Goal: Find specific page/section: Find specific page/section

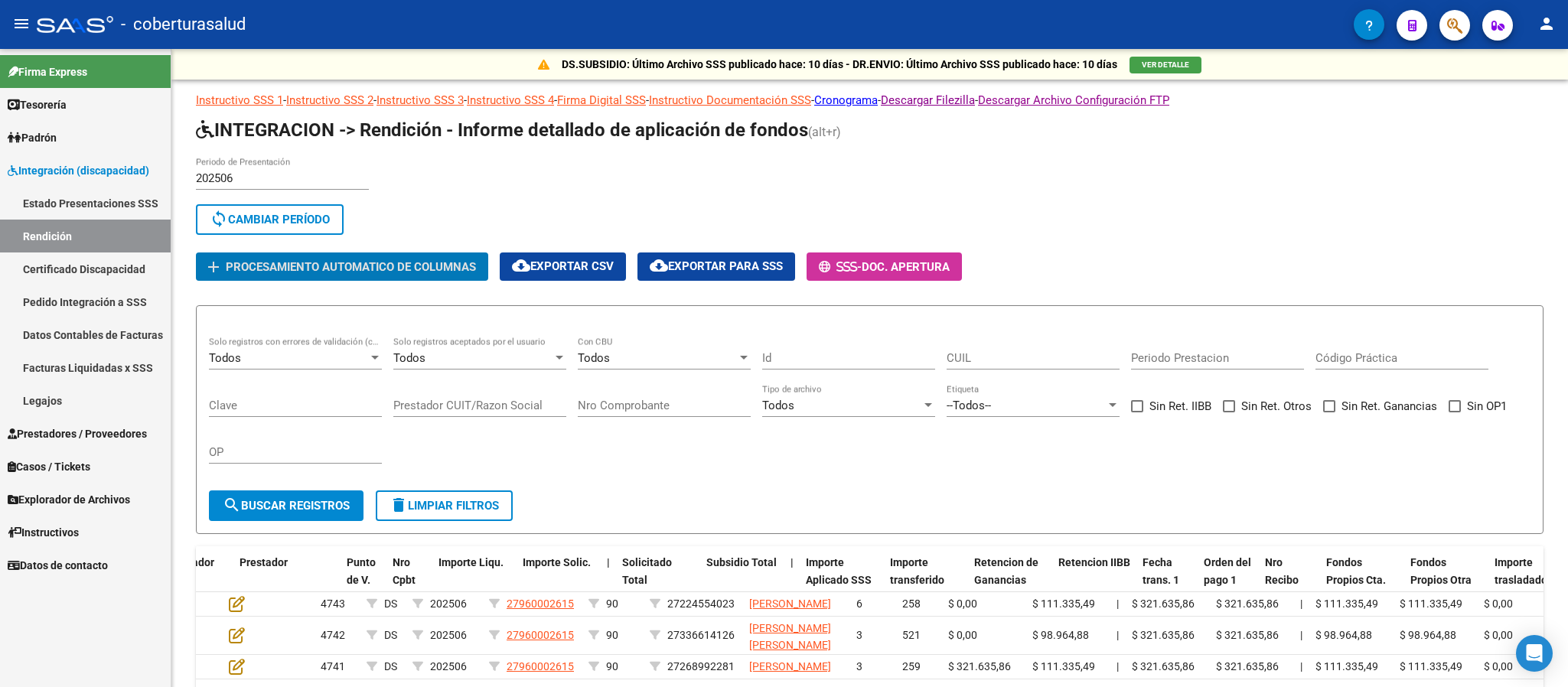
scroll to position [0, 510]
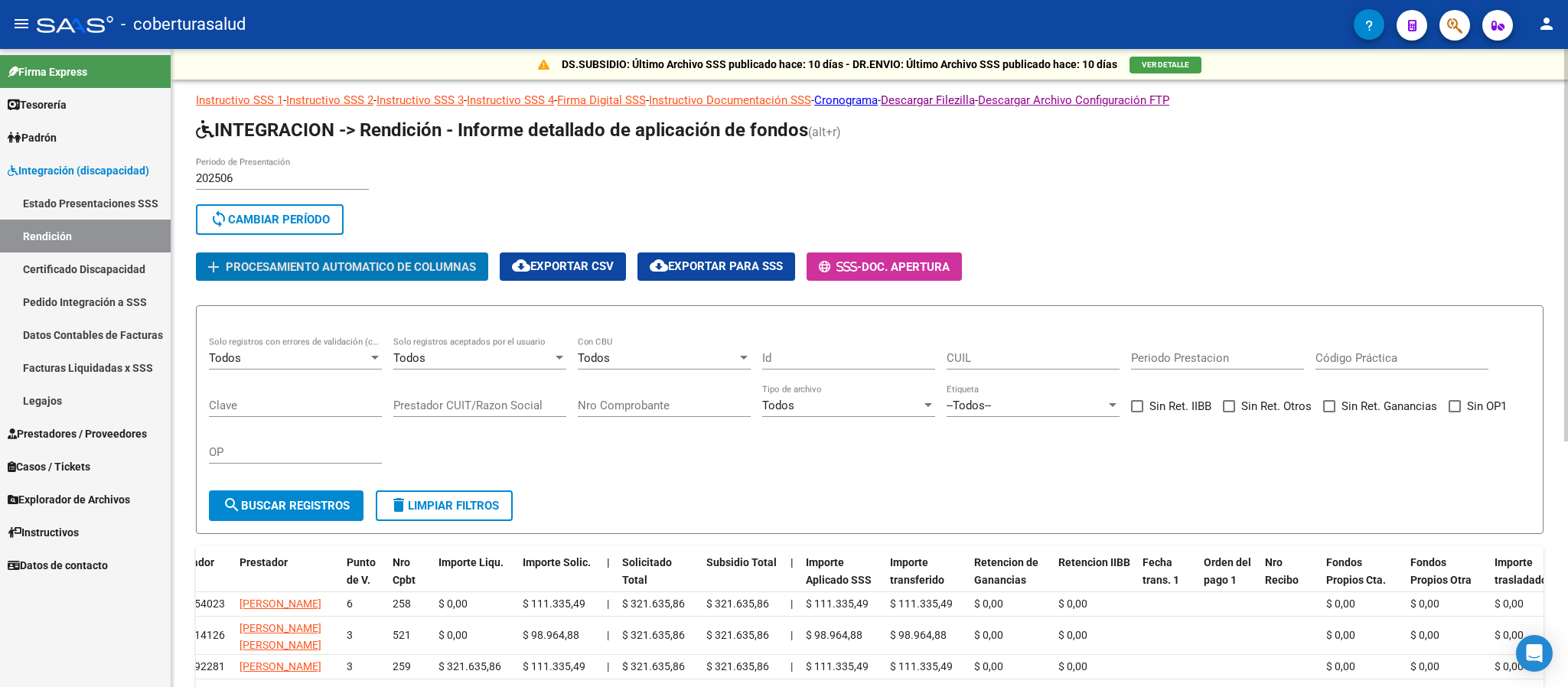
click at [818, 193] on div "202506 Periodo de Presentación search Buscar Período sync Cambiar Período" at bounding box center [692, 199] width 992 height 84
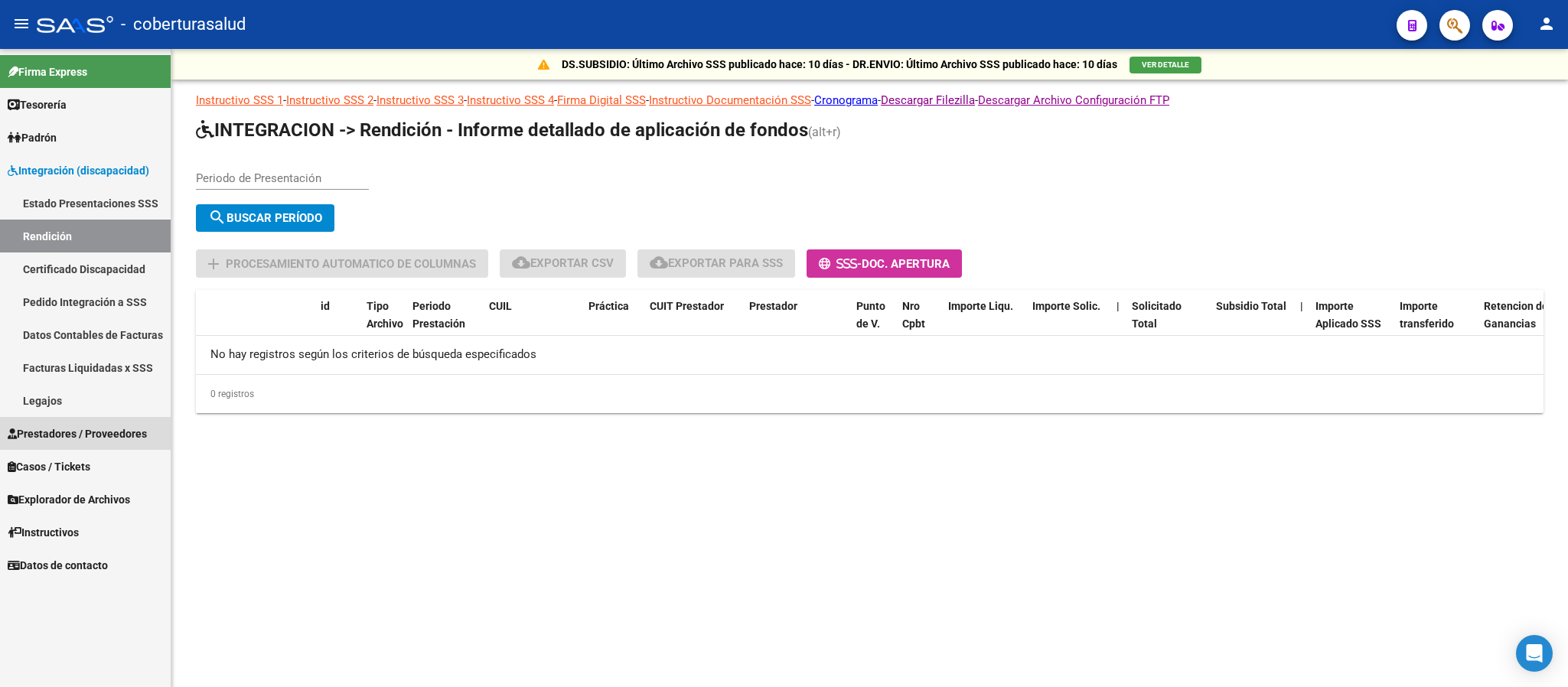
click at [95, 430] on span "Prestadores / Proveedores" at bounding box center [77, 433] width 139 height 17
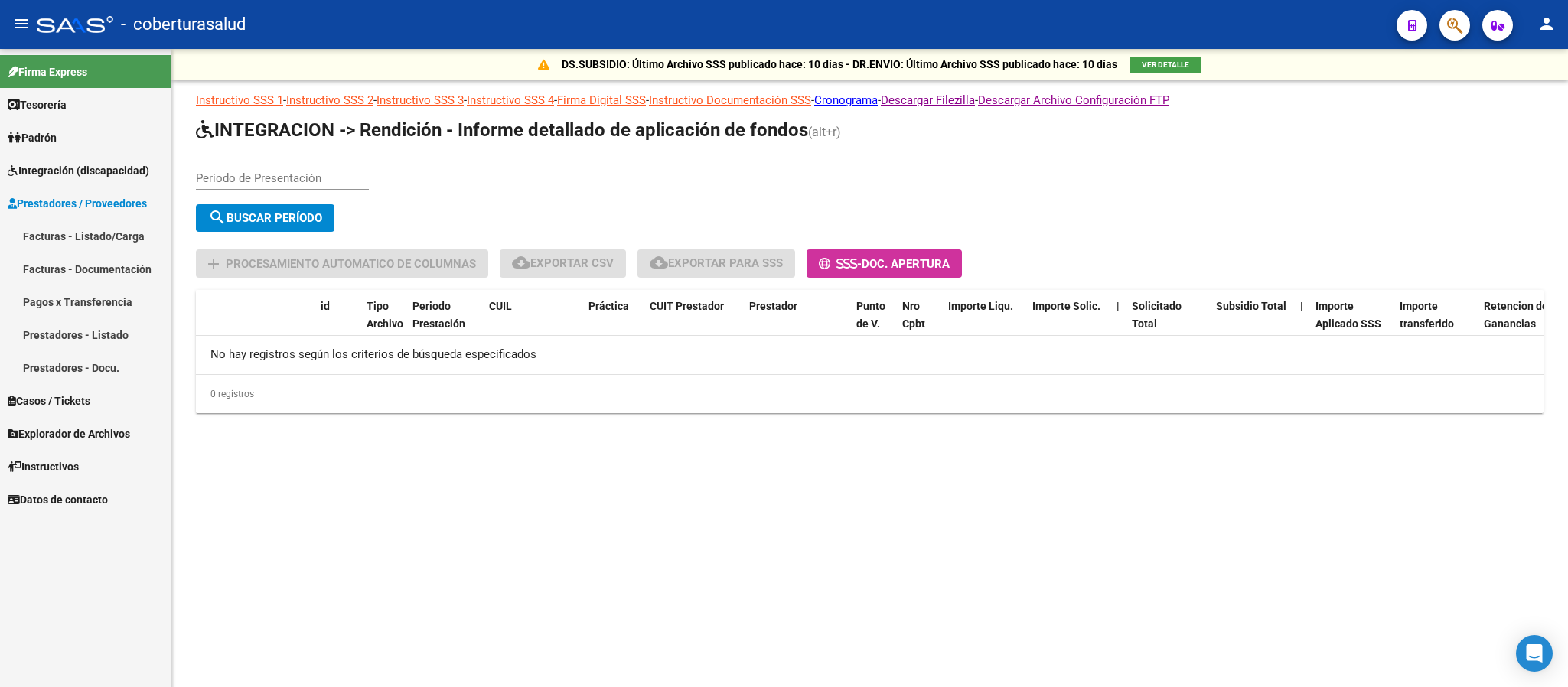
click at [71, 240] on link "Facturas - Listado/Carga" at bounding box center [85, 236] width 171 height 33
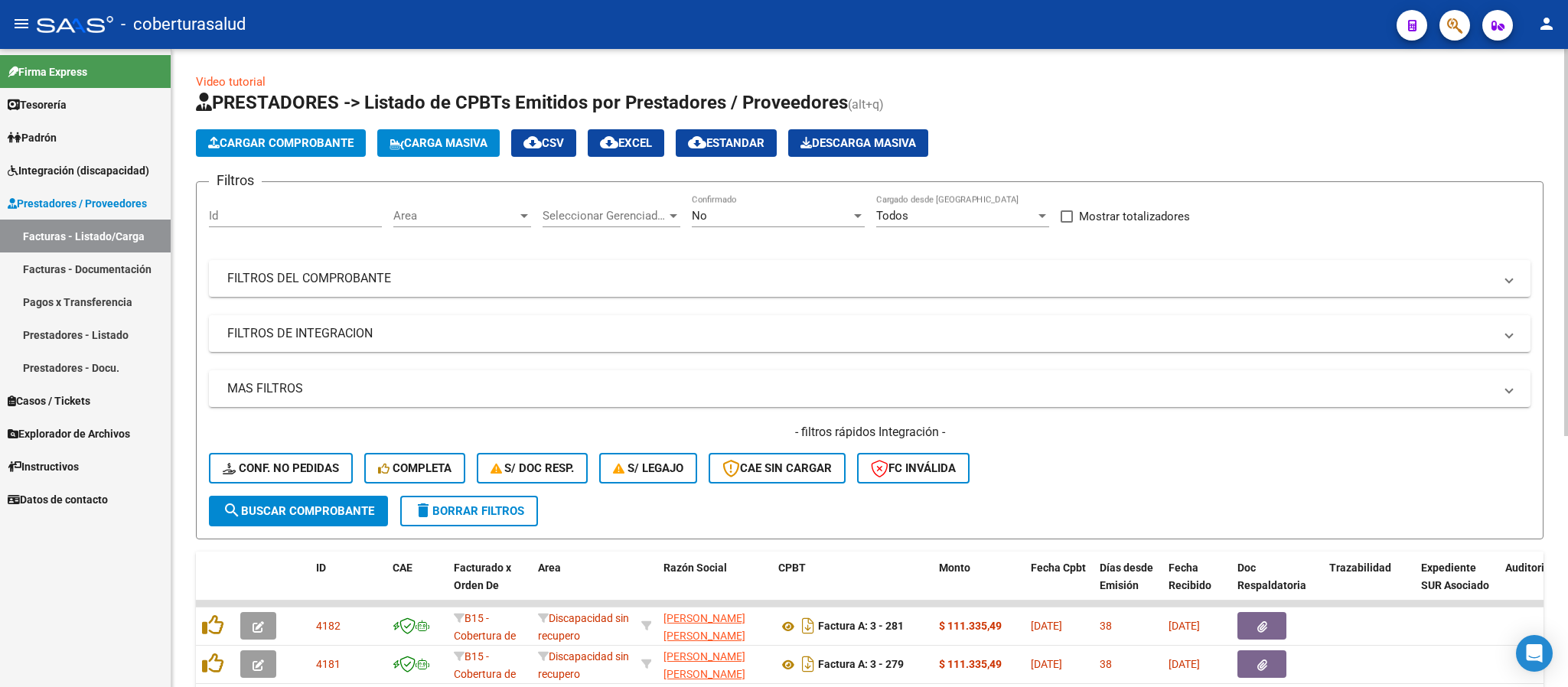
click at [742, 207] on div "No Confirmado" at bounding box center [778, 211] width 173 height 33
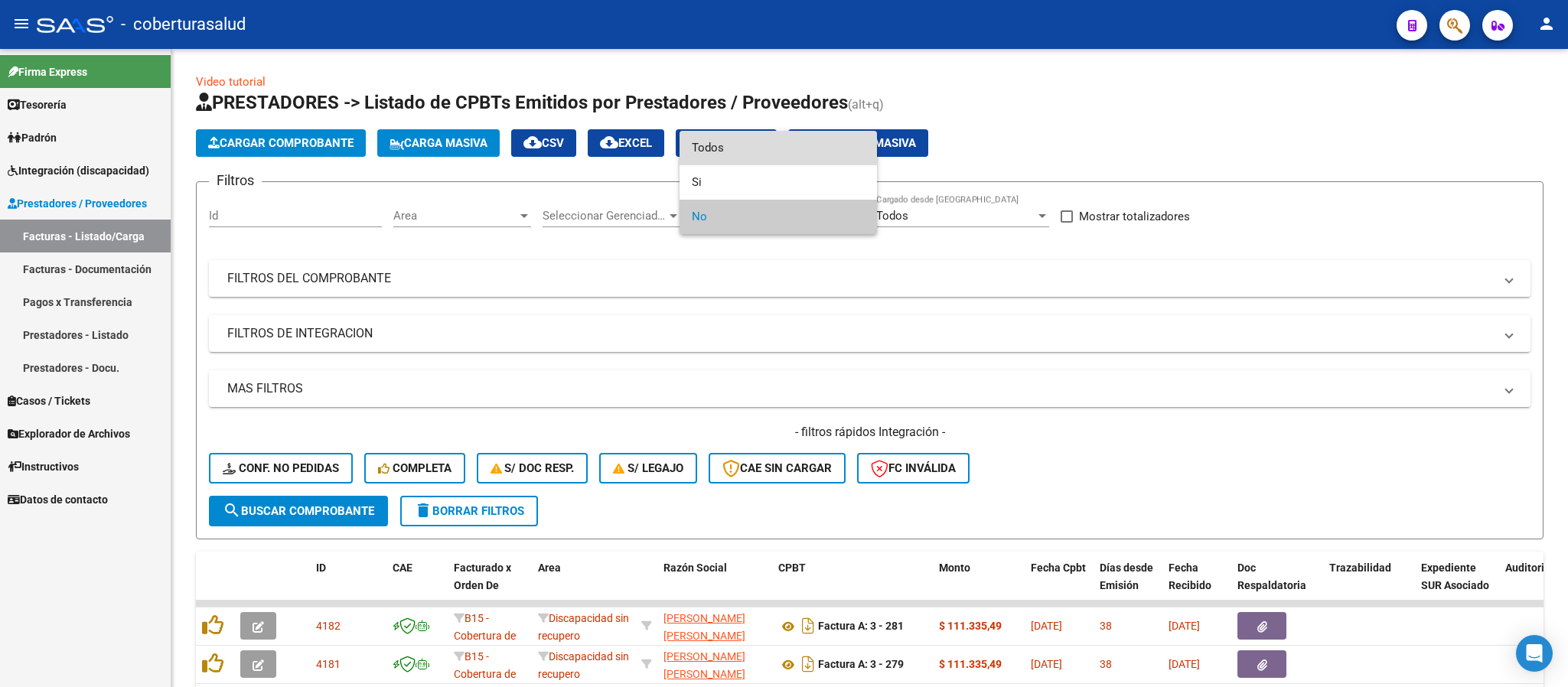
click at [768, 145] on span "Todos" at bounding box center [778, 147] width 173 height 34
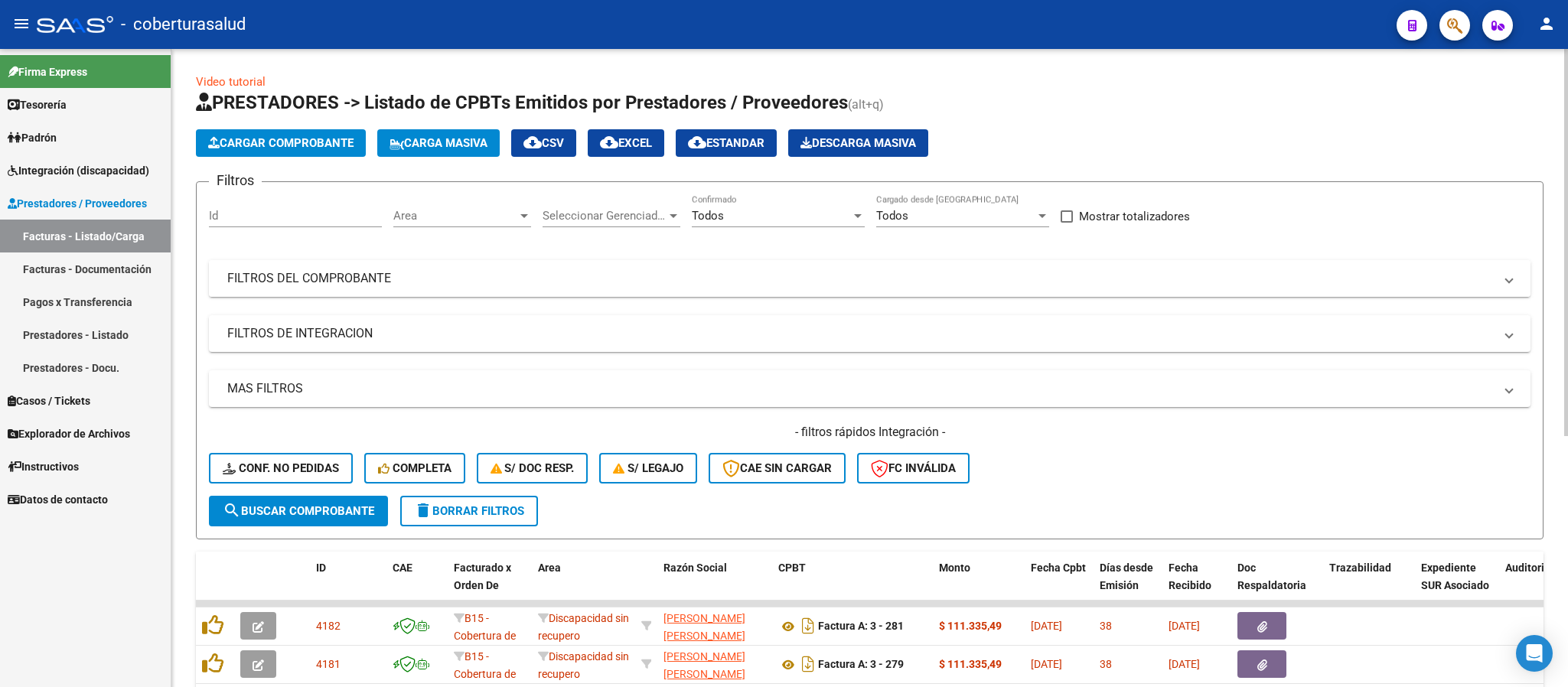
click at [866, 280] on mat-panel-title "FILTROS DEL COMPROBANTE" at bounding box center [861, 278] width 1266 height 17
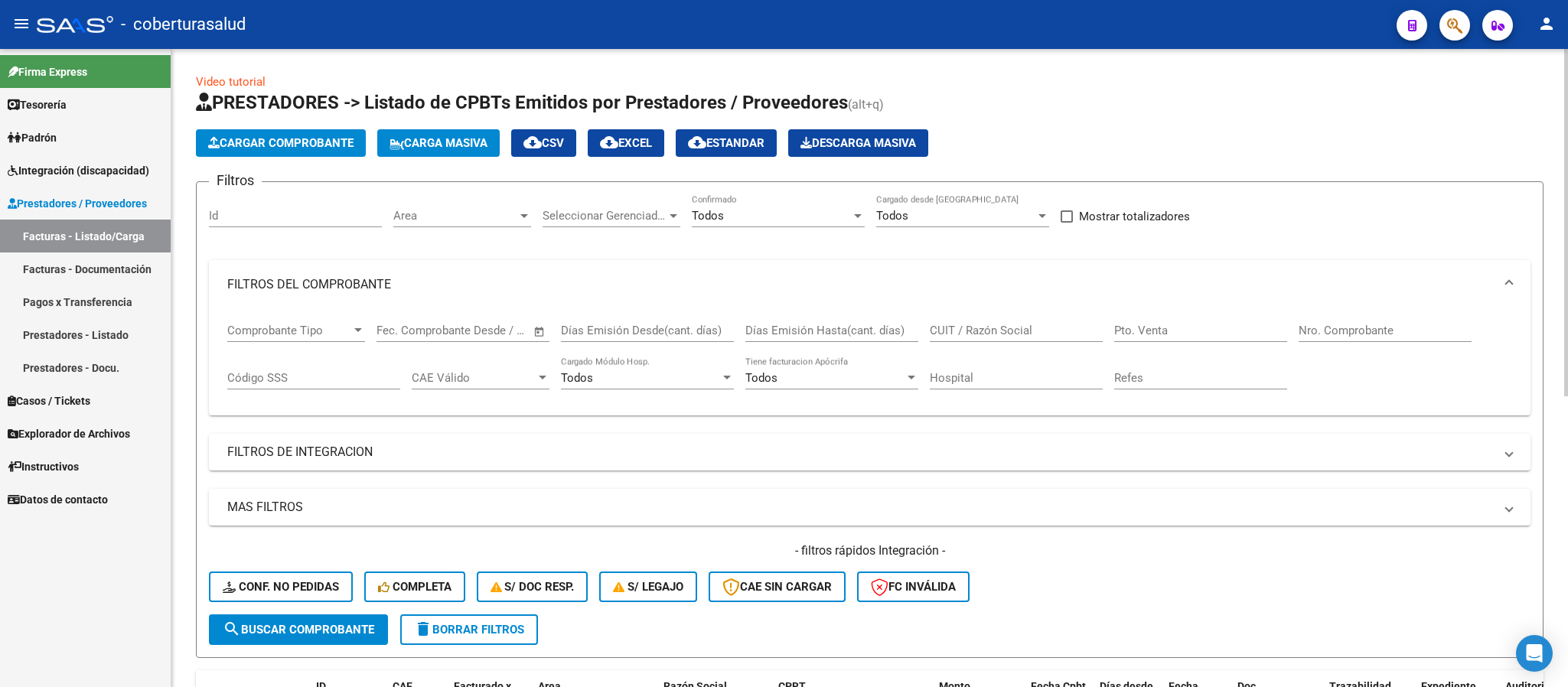
click at [1072, 326] on input "CUIT / Razón Social" at bounding box center [1016, 331] width 173 height 14
paste input "27164103515"
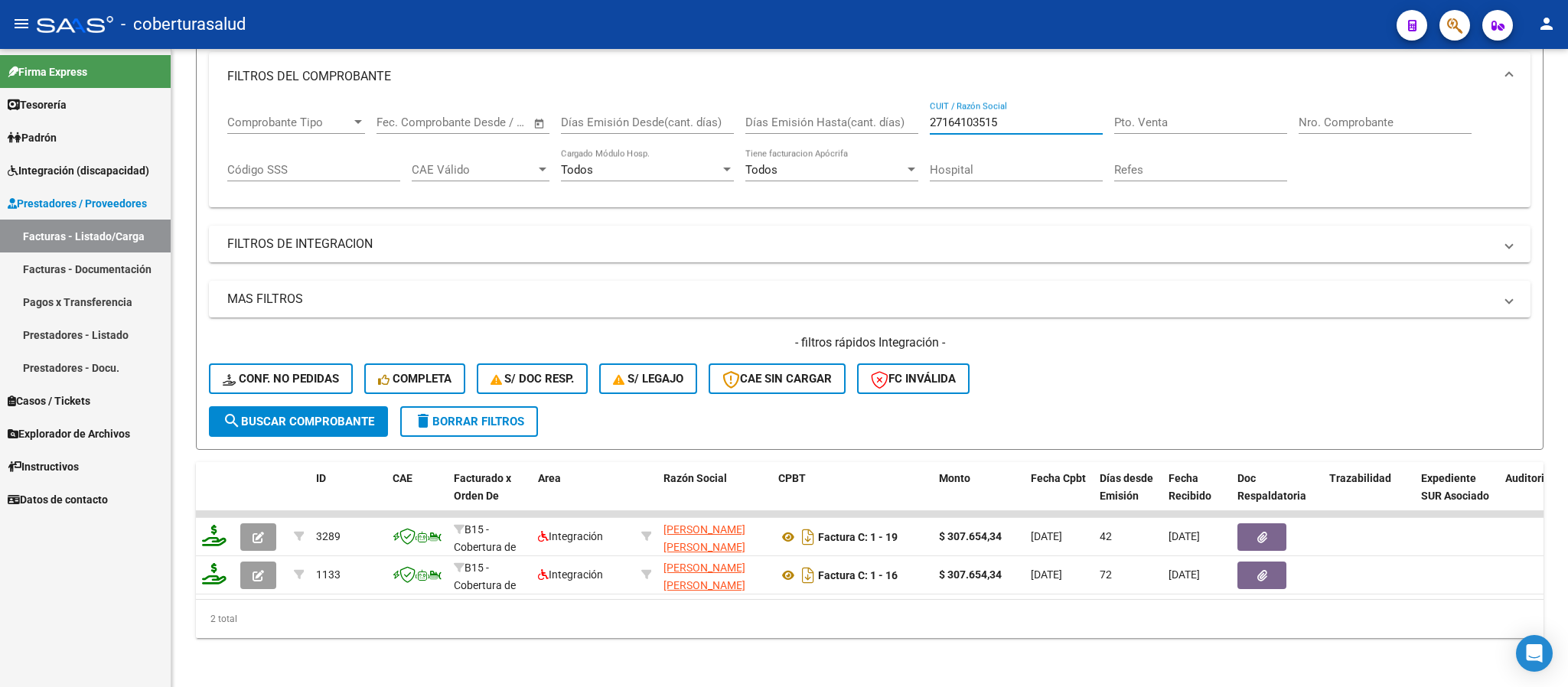
type input "27164103515"
